Goal: Information Seeking & Learning: Learn about a topic

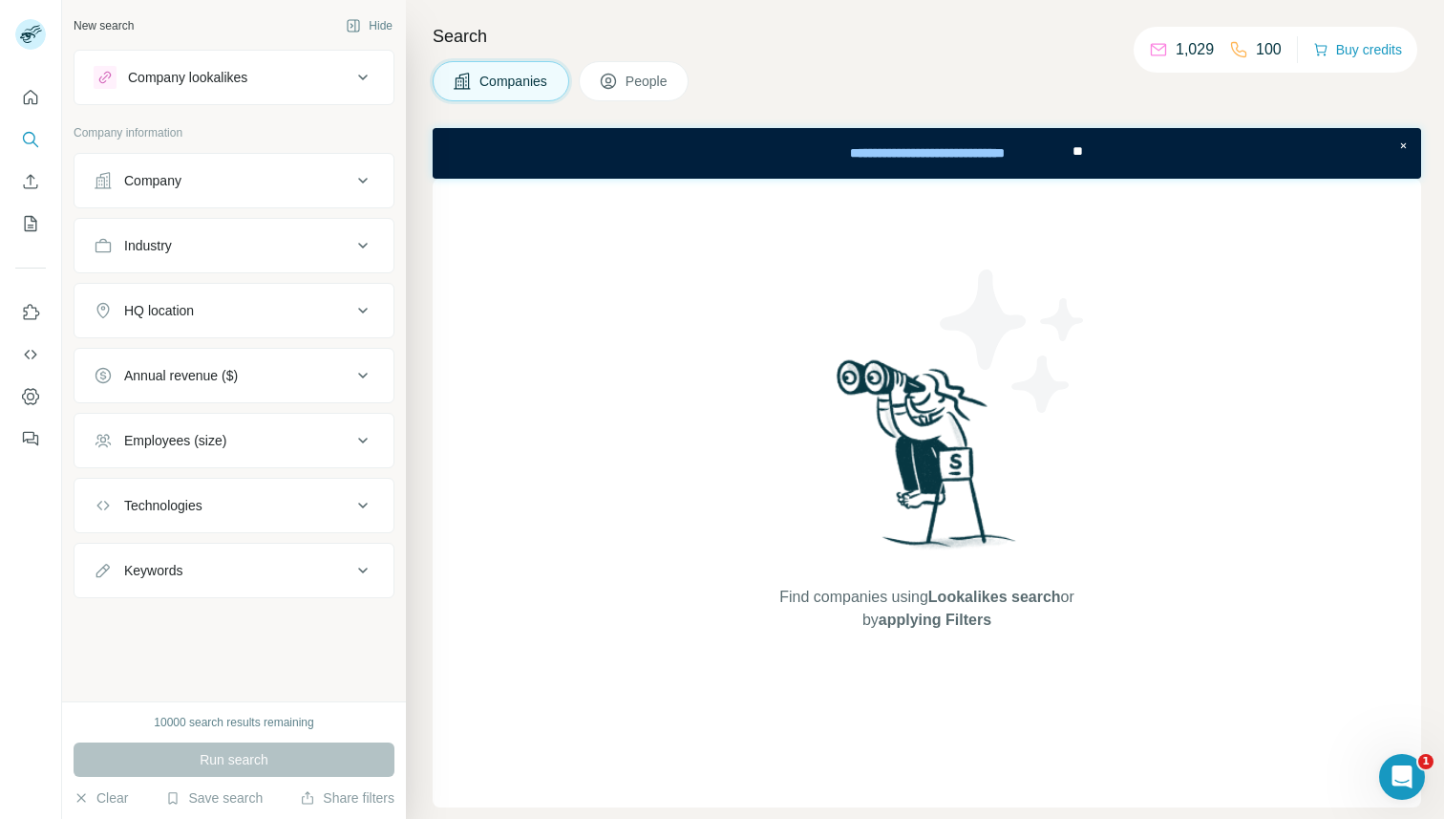
click at [582, 408] on div "Find companies using Lookalikes search or by applying Filters" at bounding box center [927, 493] width 989 height 629
click at [346, 196] on button "Company" at bounding box center [234, 181] width 319 height 46
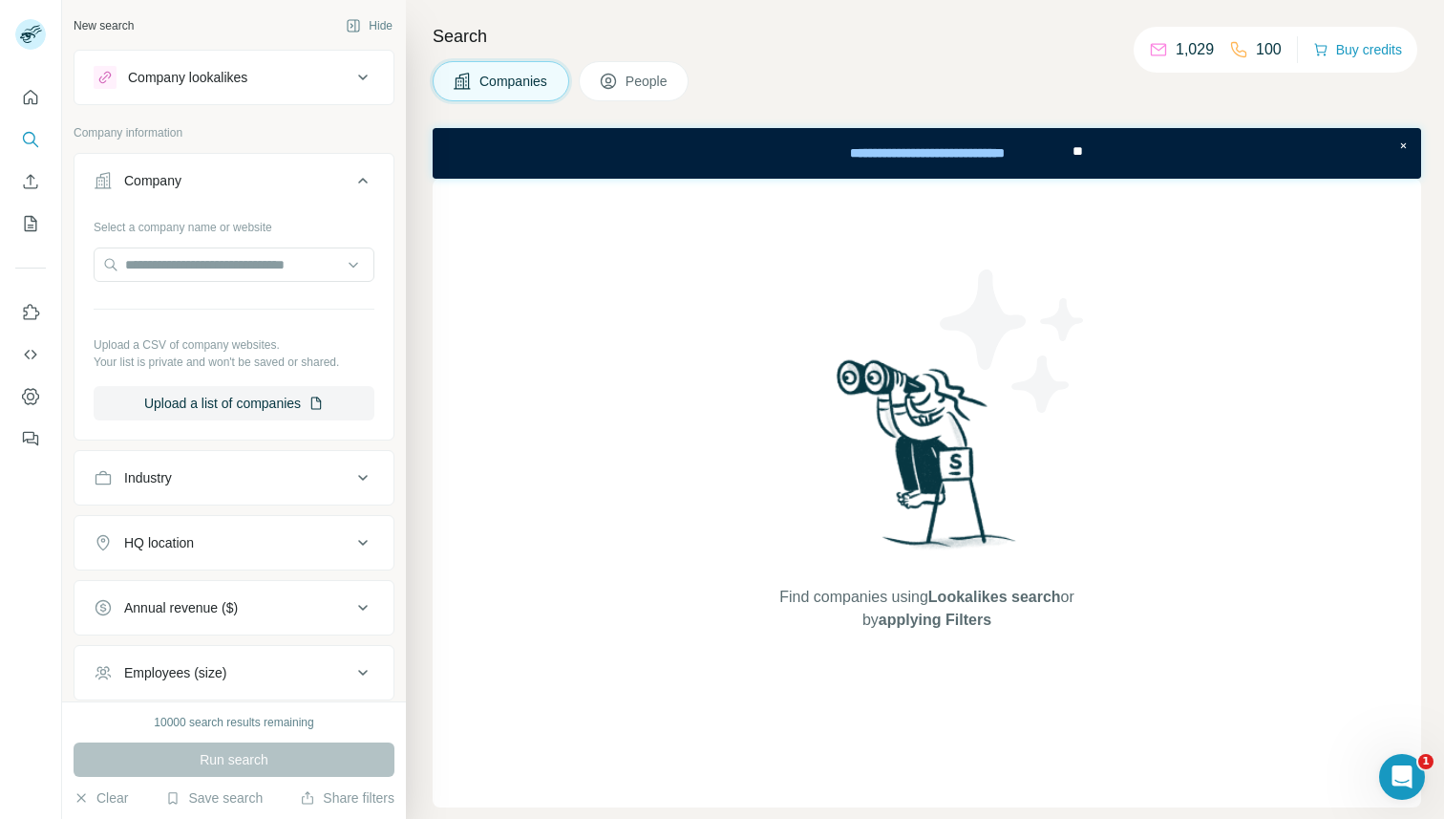
click at [346, 196] on button "Company" at bounding box center [234, 184] width 319 height 53
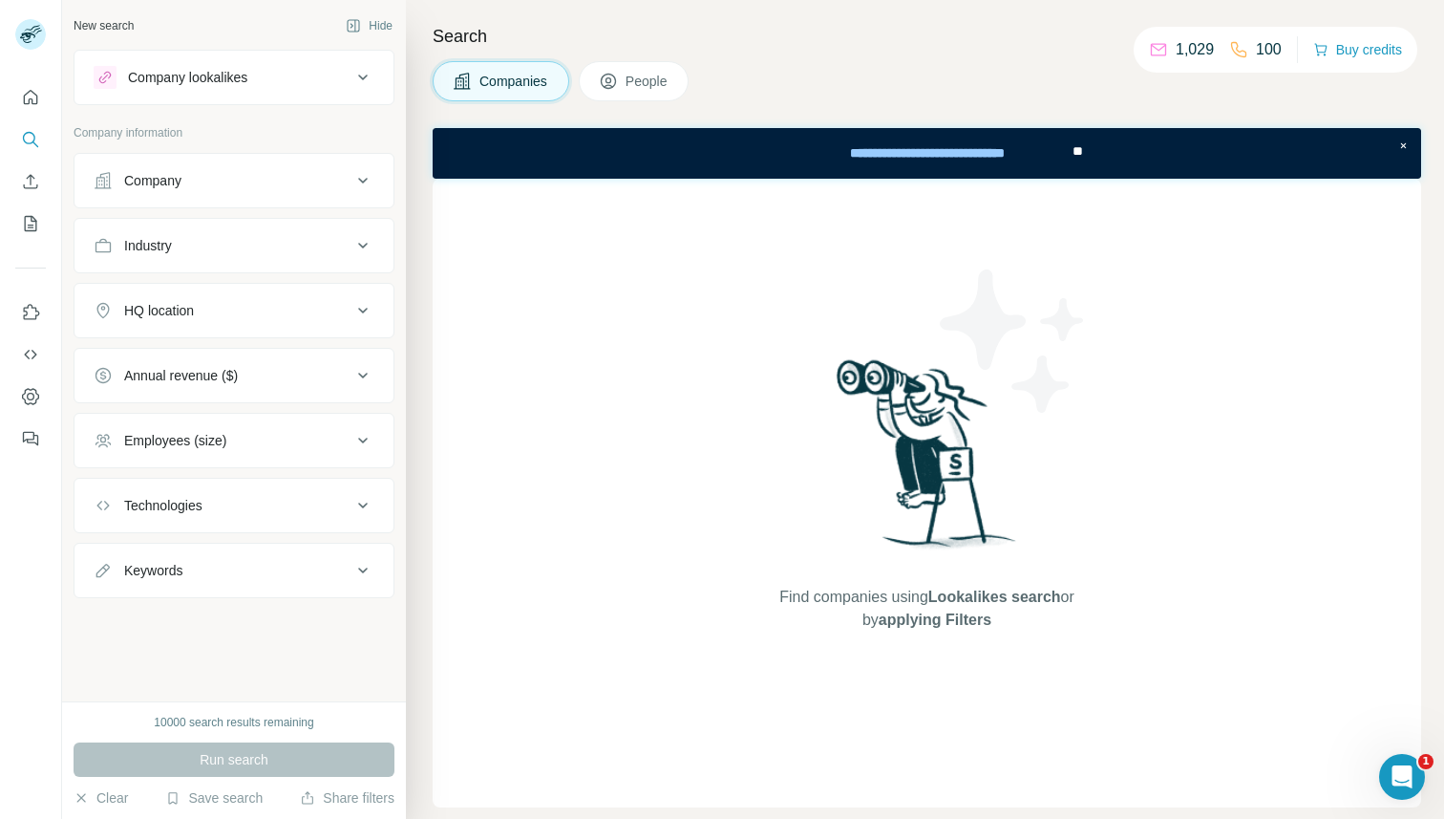
click at [151, 639] on div "New search Hide Company lookalikes Company information Company Industry HQ loca…" at bounding box center [234, 350] width 344 height 701
click at [174, 579] on div "Keywords" at bounding box center [153, 570] width 58 height 19
click at [195, 525] on button "Technologies" at bounding box center [234, 505] width 319 height 46
click at [195, 525] on button "Technologies" at bounding box center [234, 508] width 319 height 53
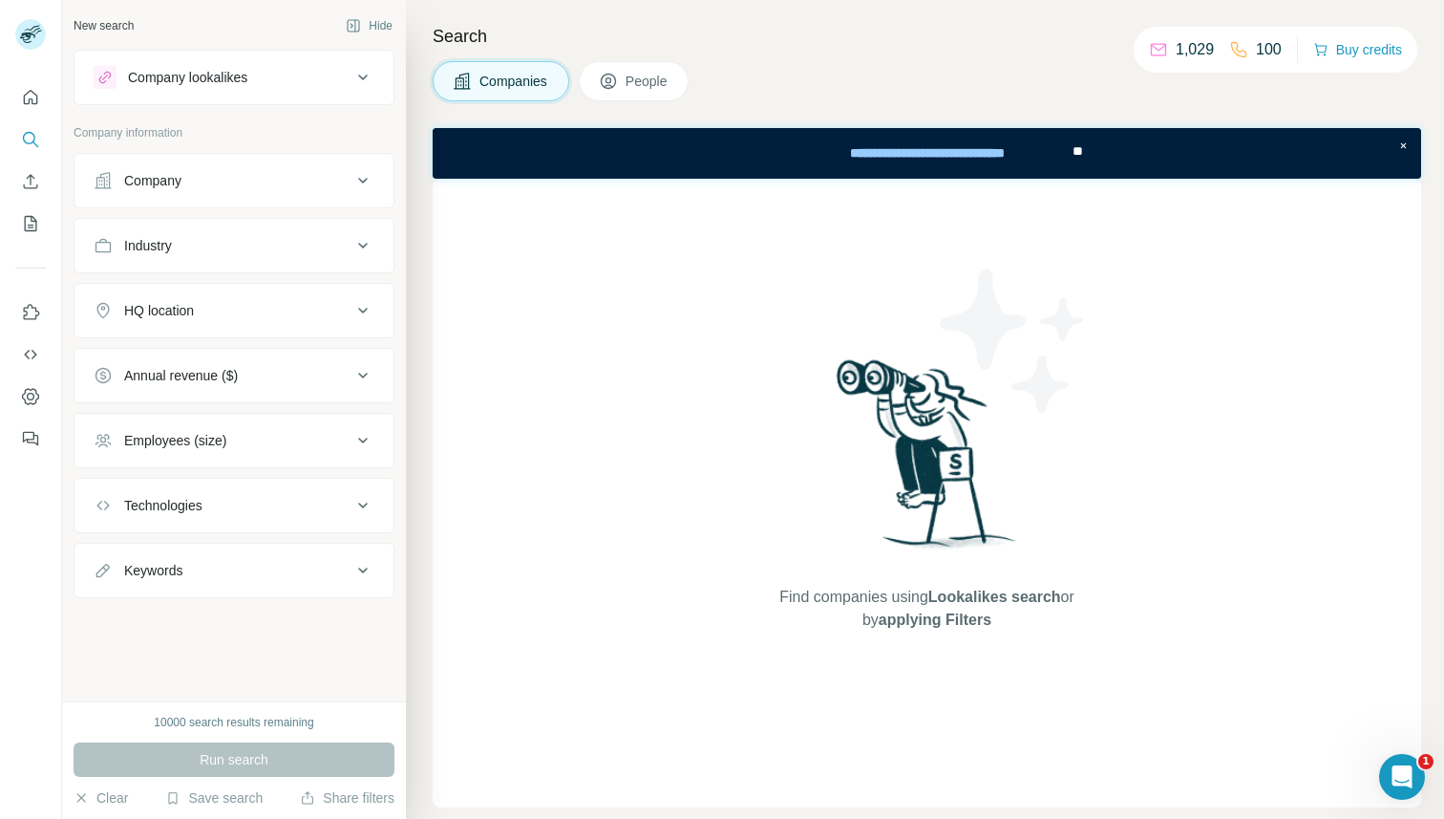
click at [211, 451] on button "Employees (size)" at bounding box center [234, 440] width 319 height 46
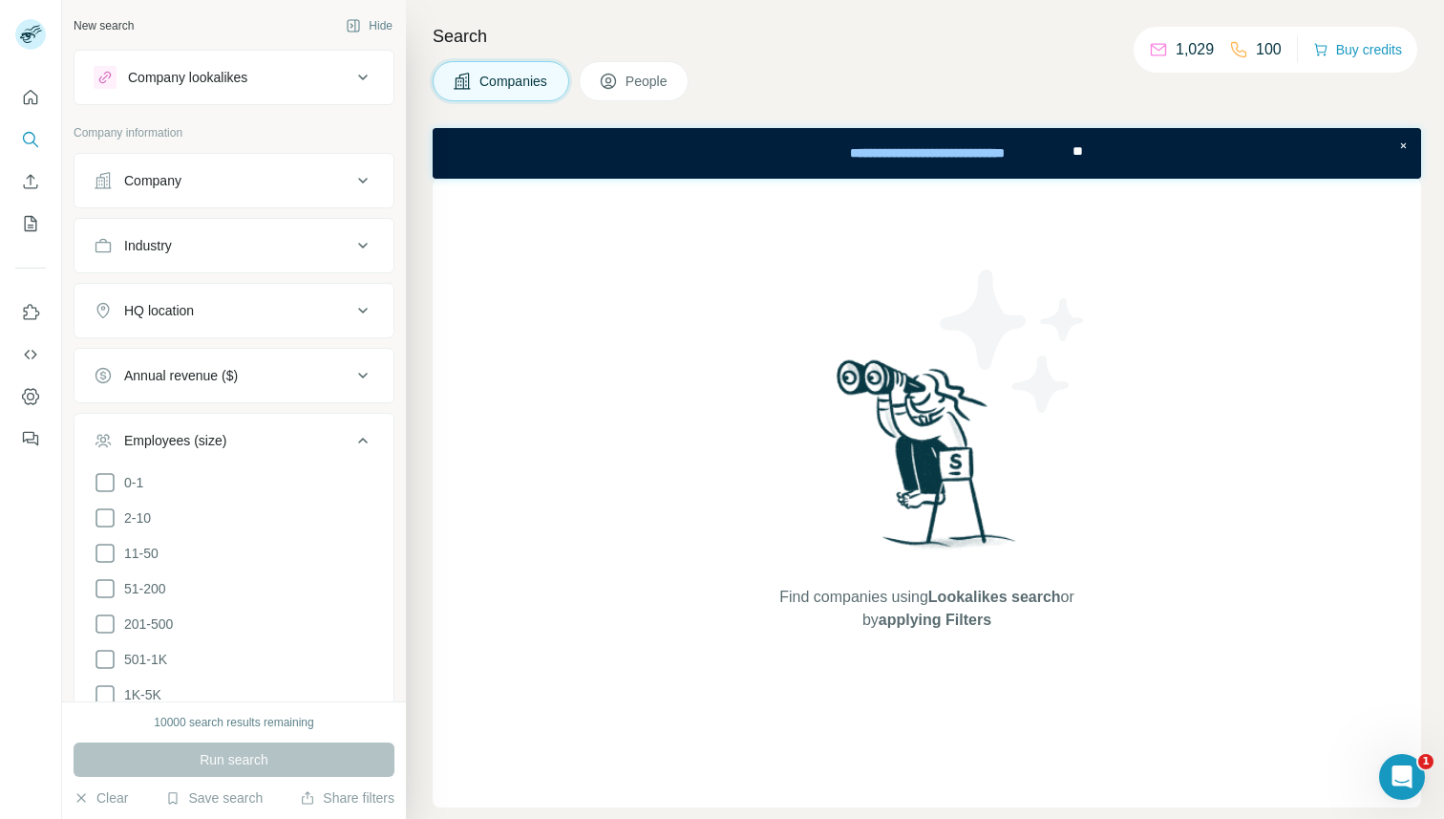
click at [211, 451] on button "Employees (size)" at bounding box center [234, 443] width 319 height 53
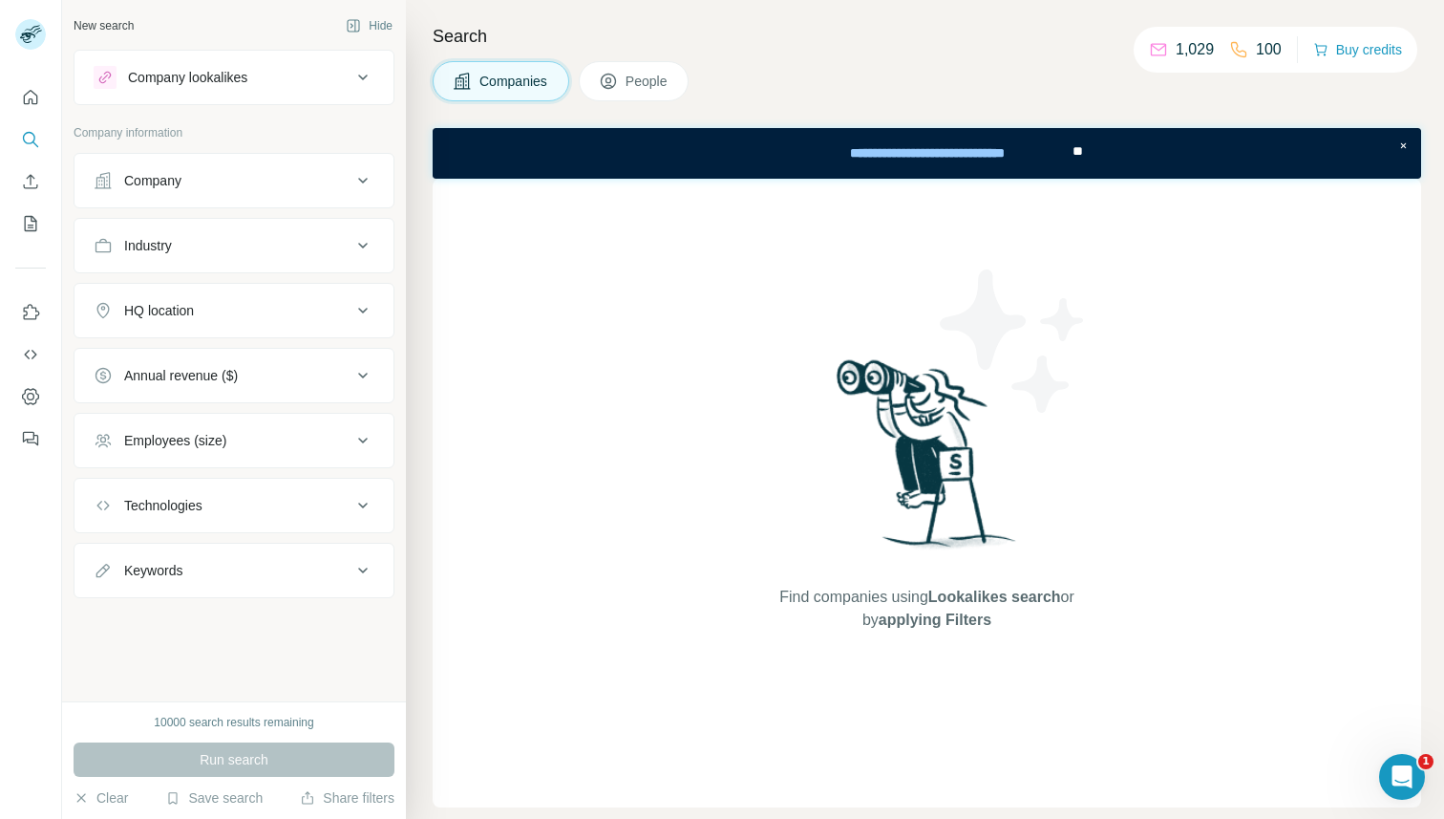
click at [221, 381] on div "Annual revenue ($)" at bounding box center [181, 375] width 114 height 19
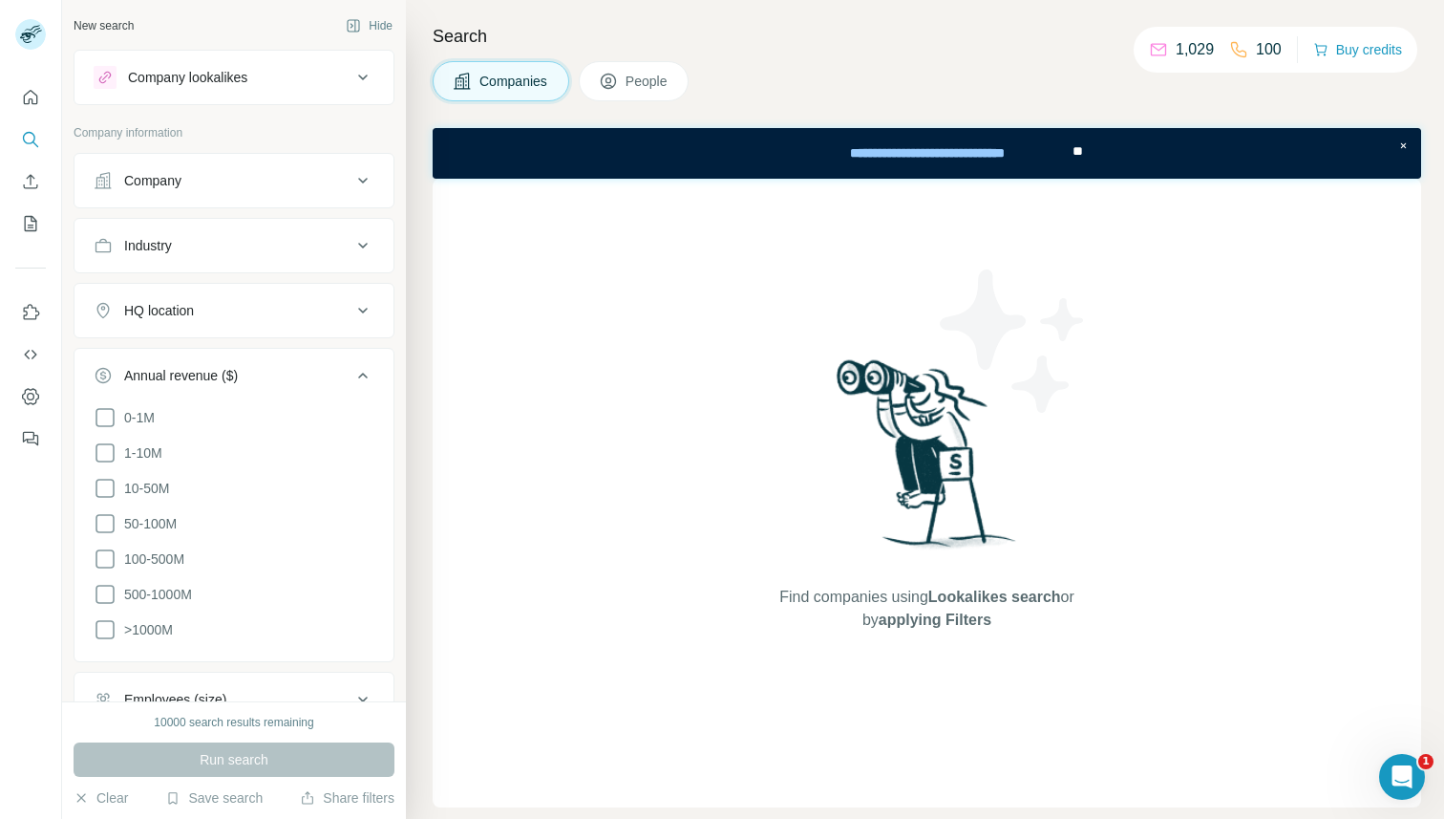
click at [221, 381] on div "Annual revenue ($)" at bounding box center [181, 375] width 114 height 19
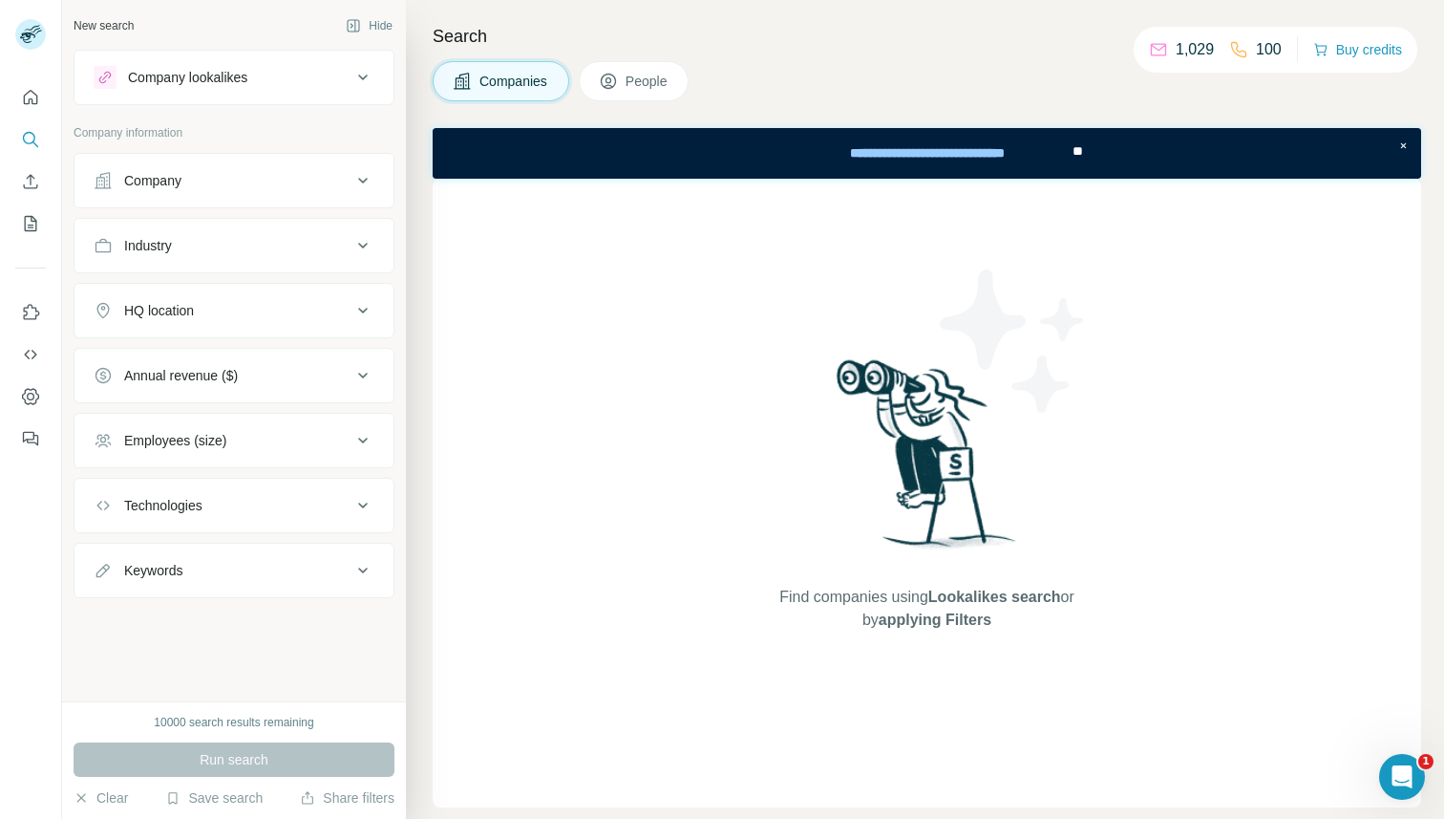
click at [209, 313] on div "HQ location" at bounding box center [223, 310] width 258 height 19
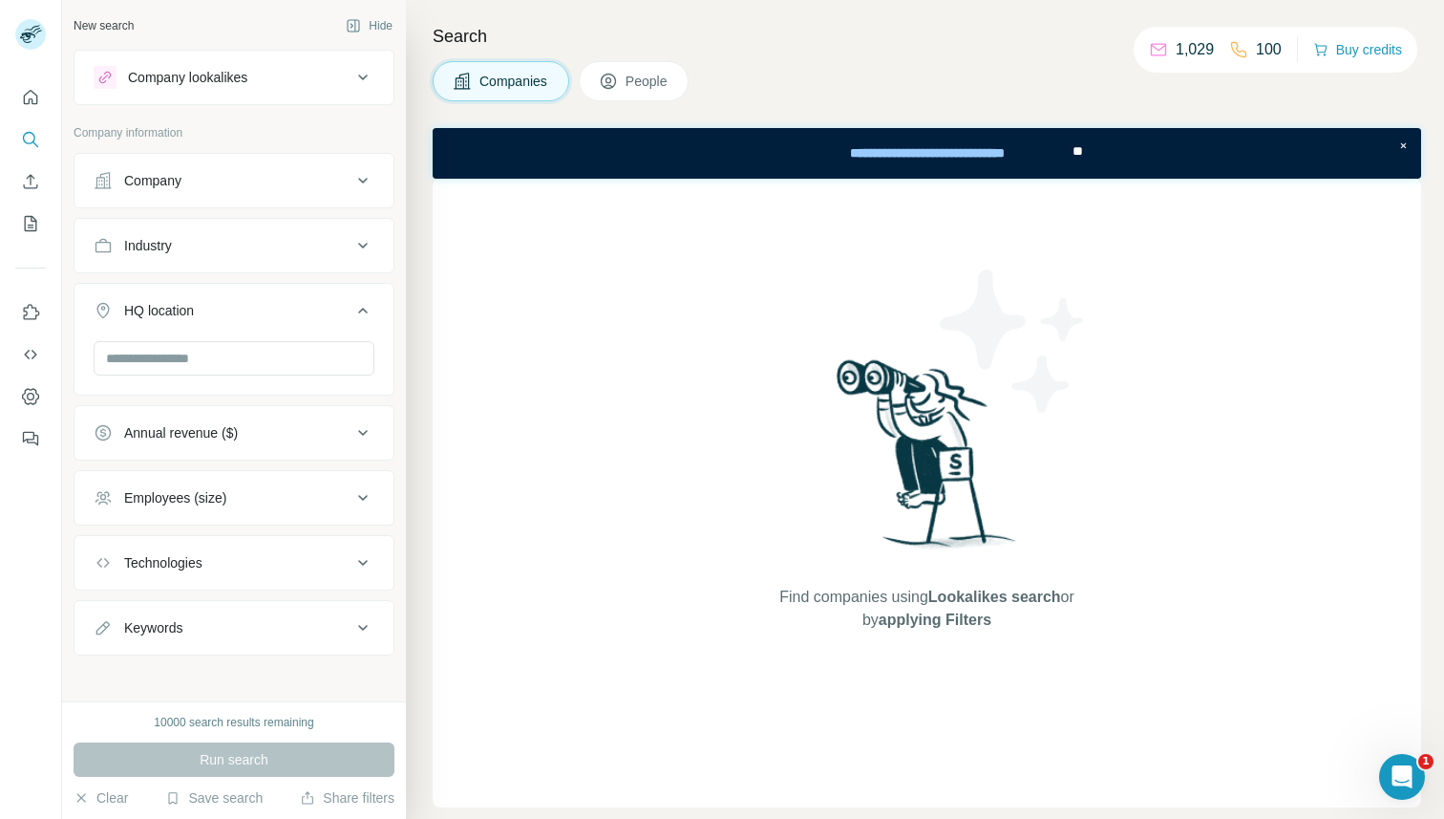
click at [209, 313] on div "HQ location" at bounding box center [223, 310] width 258 height 19
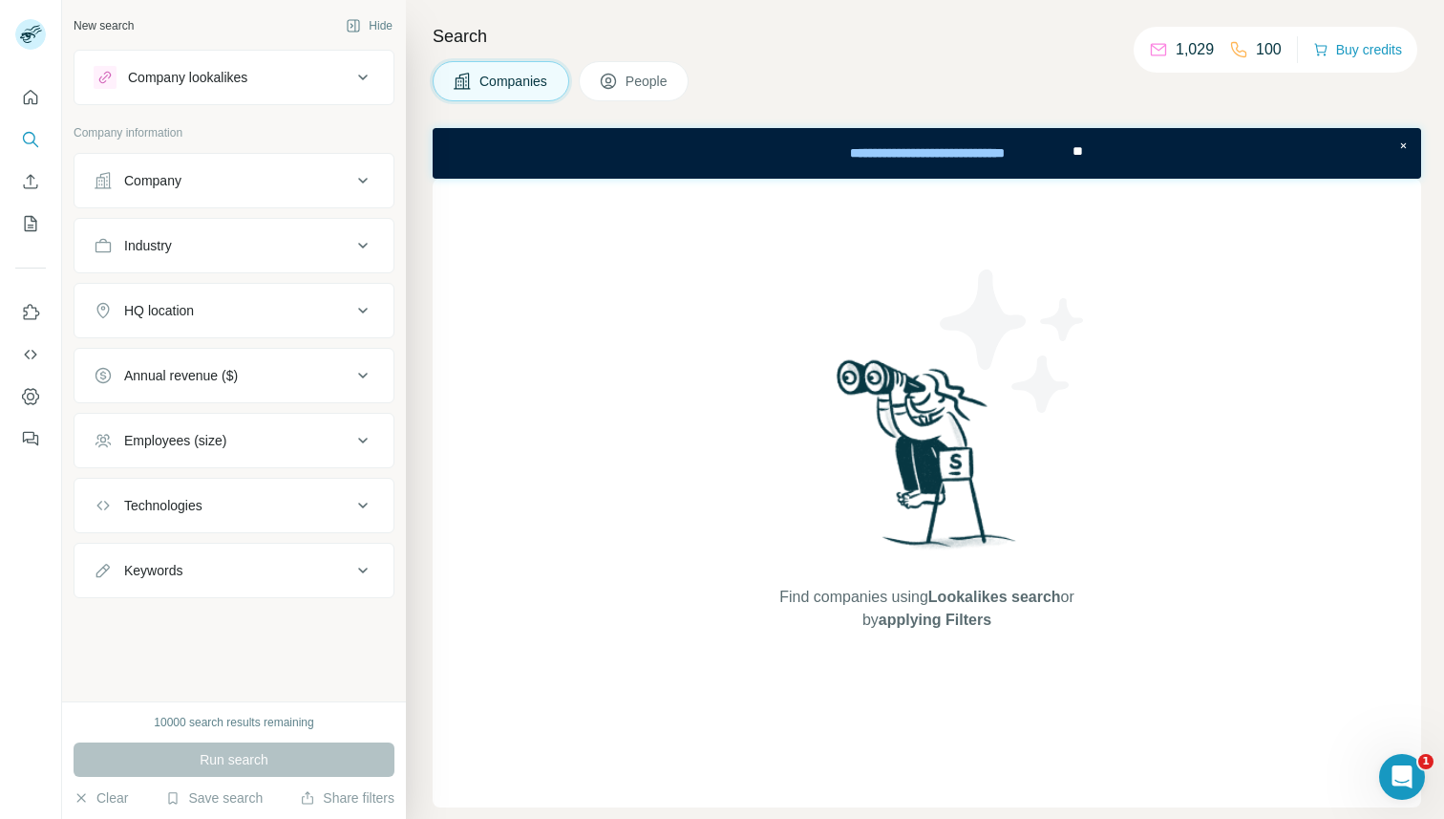
click at [202, 253] on div "Industry" at bounding box center [223, 245] width 258 height 19
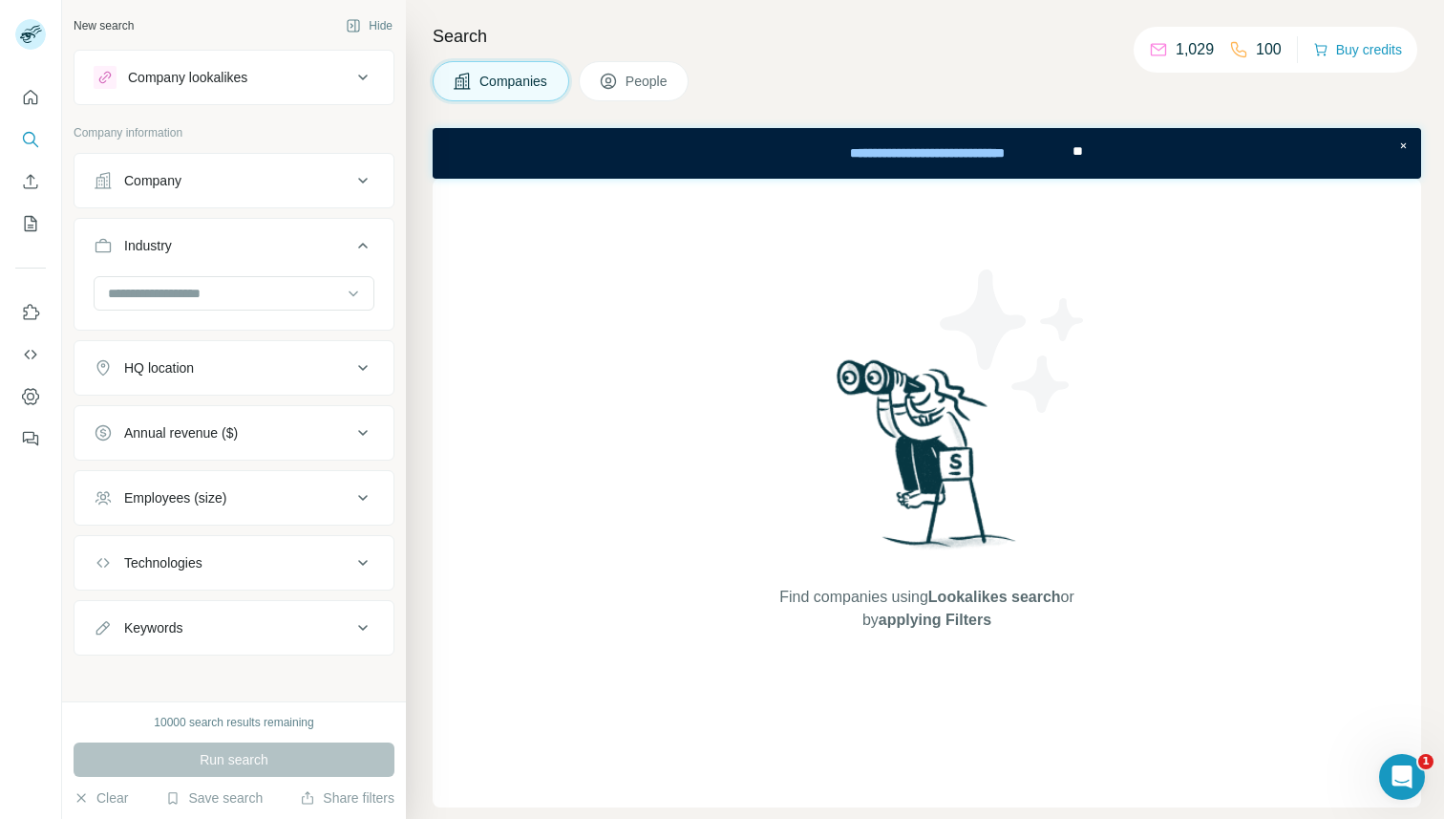
click at [202, 253] on div "Industry" at bounding box center [223, 245] width 258 height 19
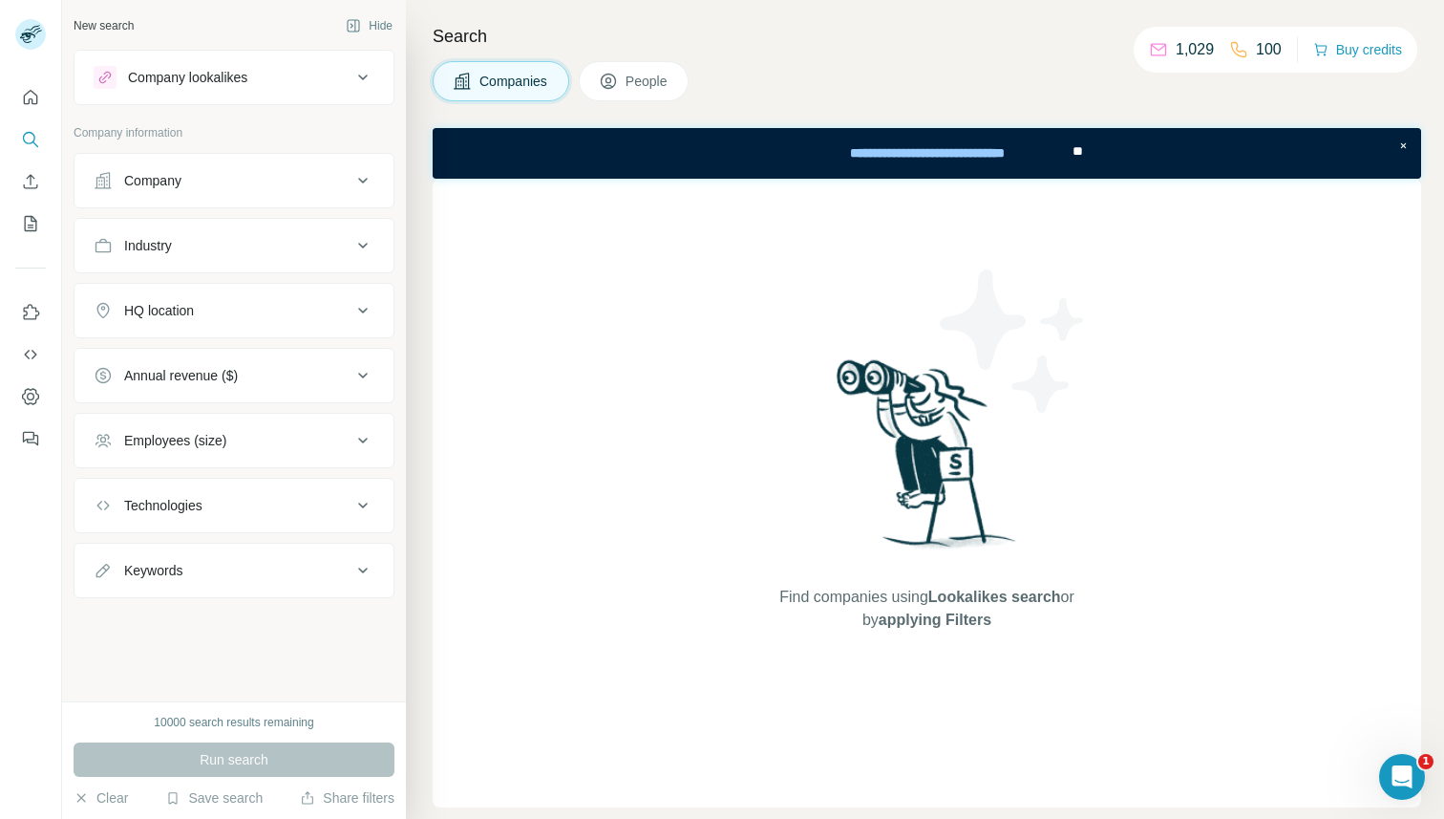
click at [203, 201] on button "Company" at bounding box center [234, 181] width 319 height 46
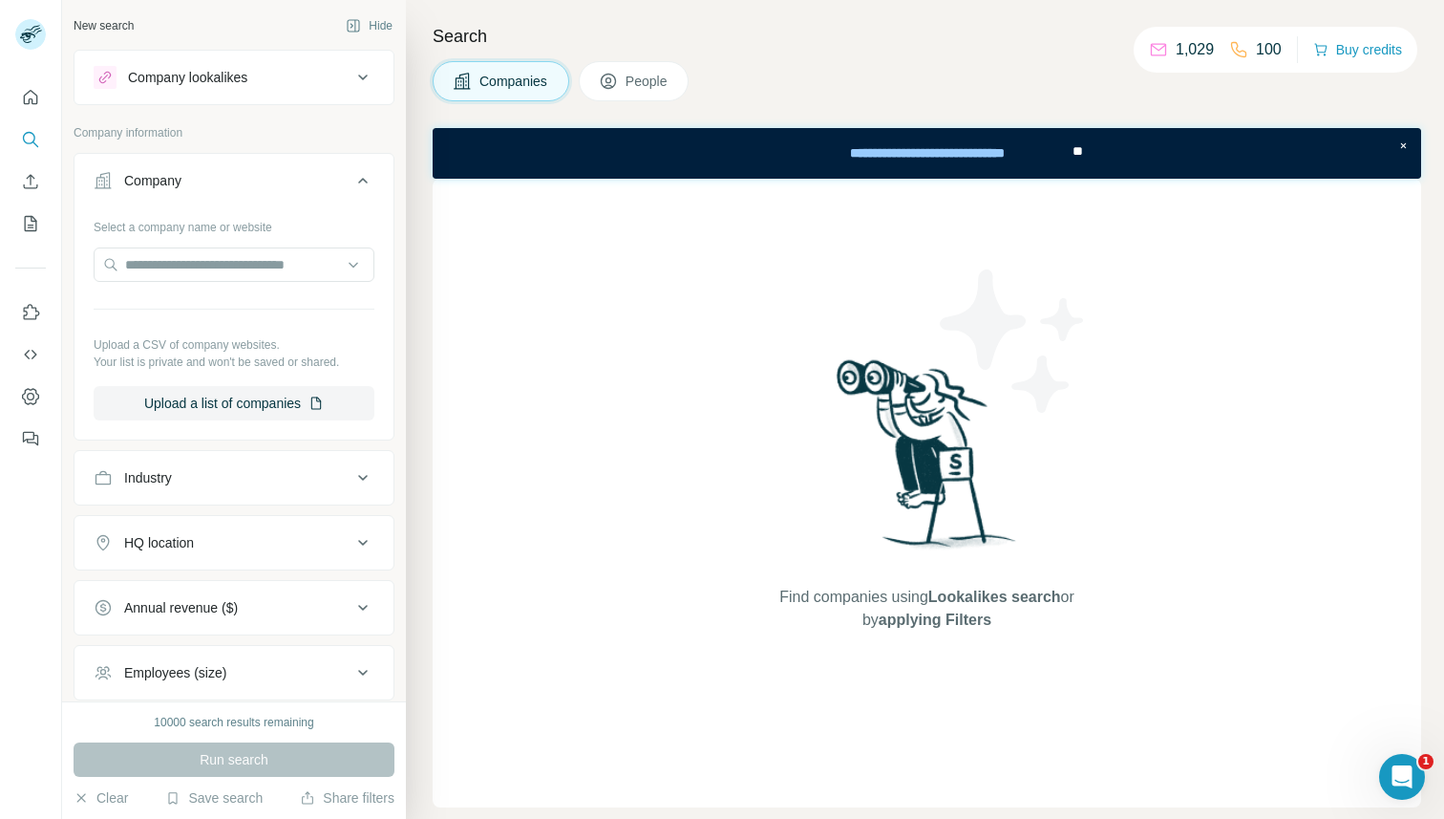
click at [203, 201] on button "Company" at bounding box center [234, 184] width 319 height 53
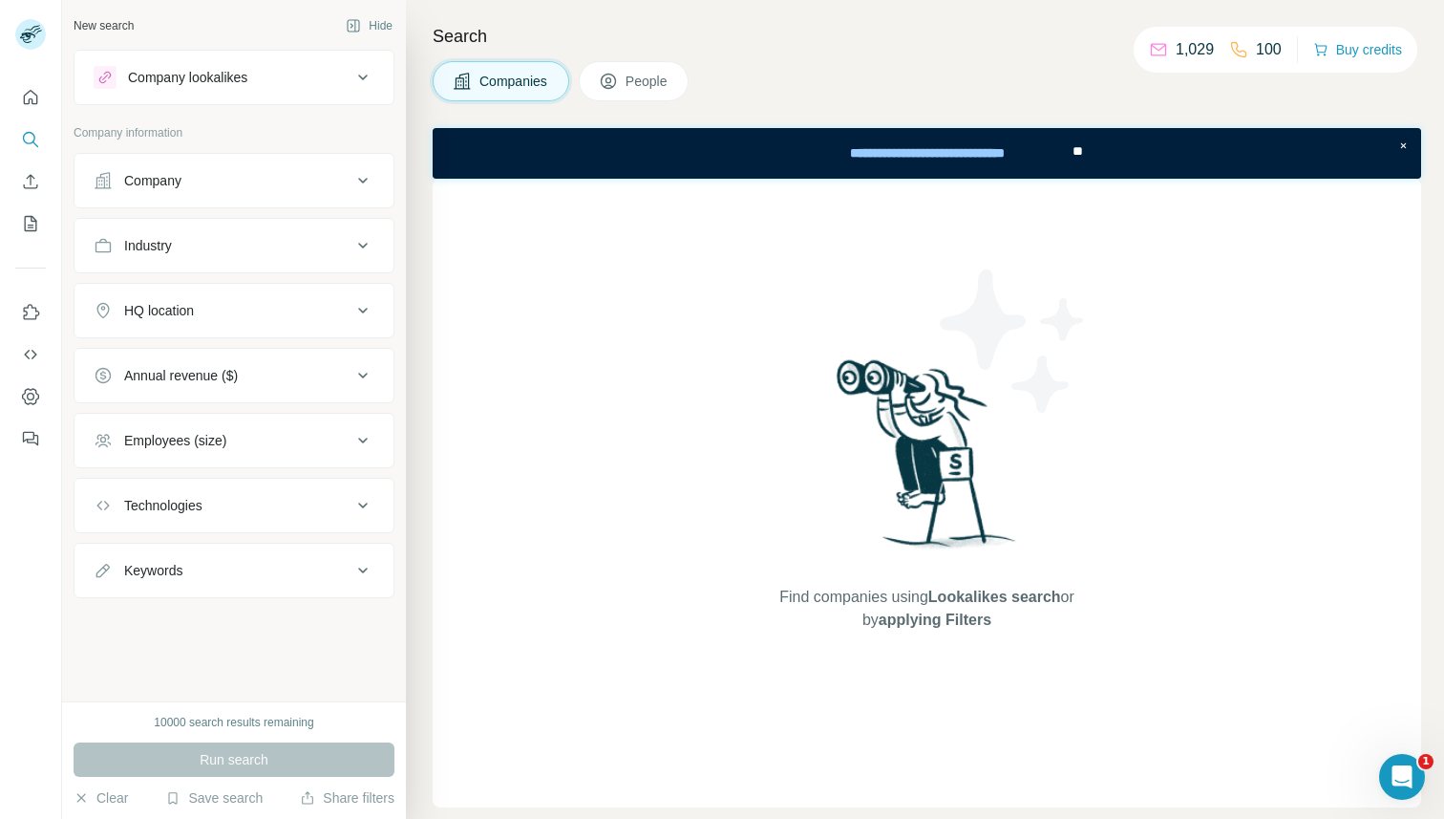
click at [232, 147] on div "Company information" at bounding box center [234, 138] width 321 height 29
drag, startPoint x: 198, startPoint y: 128, endPoint x: 67, endPoint y: 128, distance: 130.9
click at [67, 128] on div "New search Hide Company lookalikes Company information Company Industry HQ loca…" at bounding box center [234, 350] width 344 height 701
click at [75, 128] on p "Company information" at bounding box center [234, 132] width 321 height 17
